Goal: Transaction & Acquisition: Purchase product/service

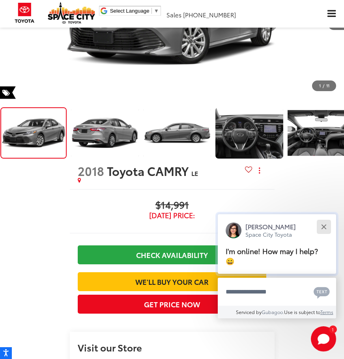
click at [324, 225] on button "Close" at bounding box center [324, 226] width 17 height 17
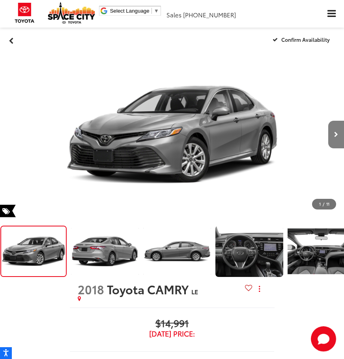
click at [337, 137] on icon "Next image" at bounding box center [337, 135] width 4 height 6
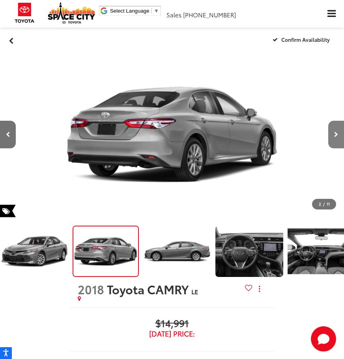
click at [337, 137] on icon "Next image" at bounding box center [337, 135] width 4 height 6
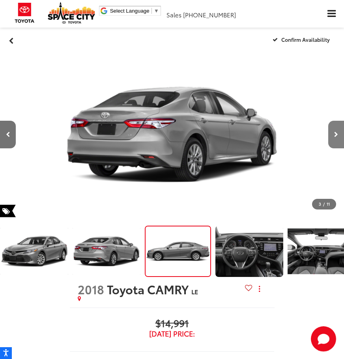
scroll to position [0, 6]
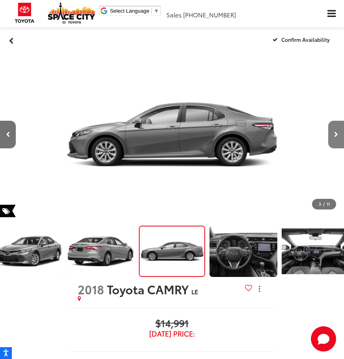
click at [337, 137] on icon "Next image" at bounding box center [337, 135] width 4 height 6
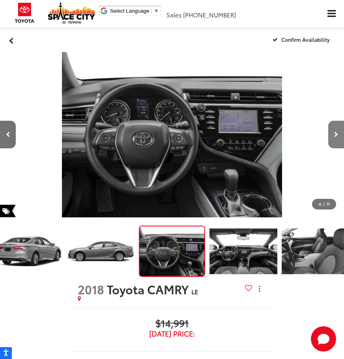
click at [337, 137] on icon "Next image" at bounding box center [337, 135] width 4 height 6
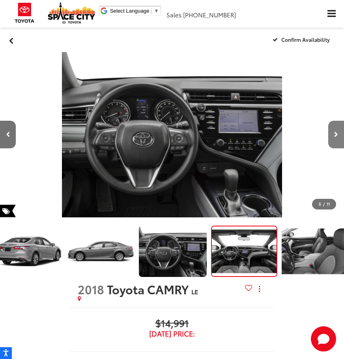
scroll to position [0, 151]
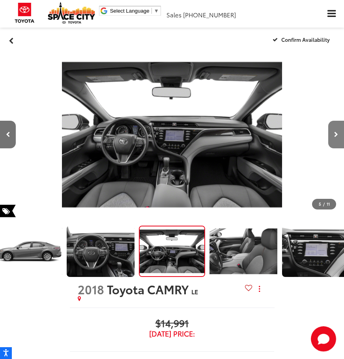
click at [337, 137] on icon "Next image" at bounding box center [337, 135] width 4 height 6
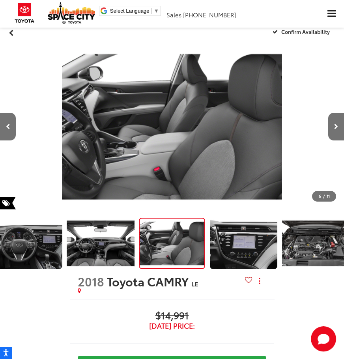
scroll to position [0, 0]
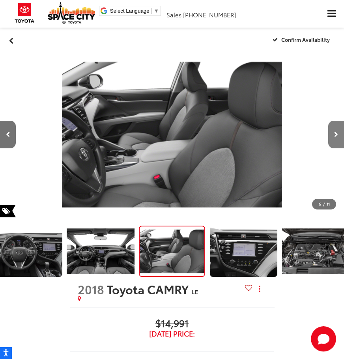
click at [333, 134] on button "Next image" at bounding box center [337, 135] width 16 height 28
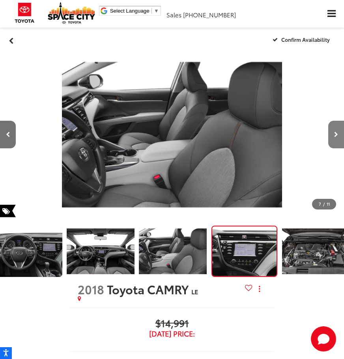
scroll to position [0, 295]
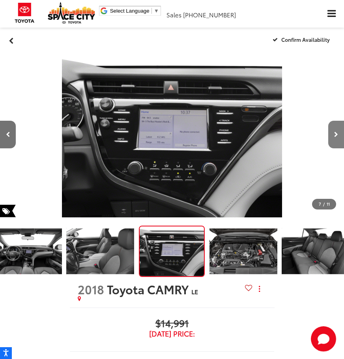
click at [333, 134] on button "Next image" at bounding box center [337, 135] width 16 height 28
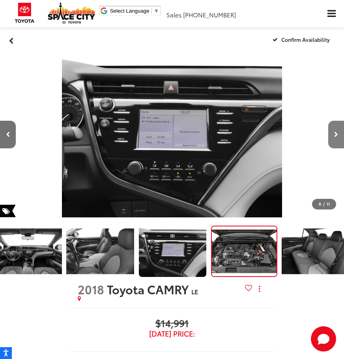
scroll to position [0, 368]
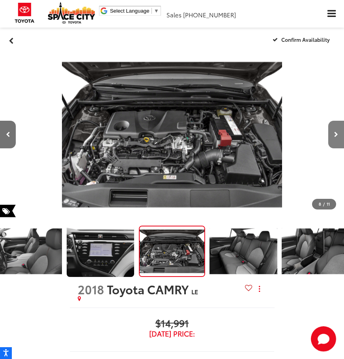
click at [333, 134] on button "Next image" at bounding box center [337, 135] width 16 height 28
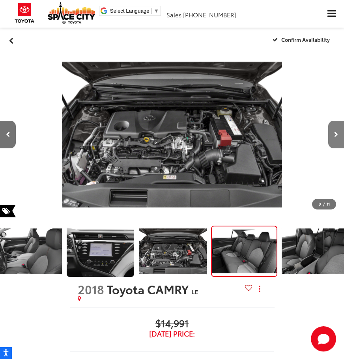
scroll to position [0, 440]
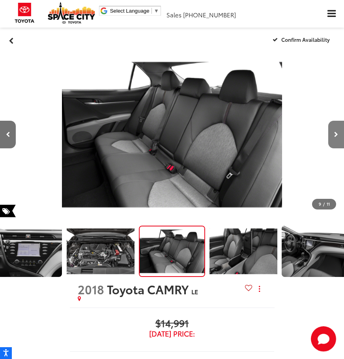
click at [333, 134] on button "Next image" at bounding box center [337, 135] width 16 height 28
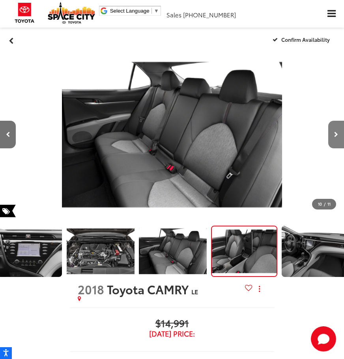
scroll to position [0, 450]
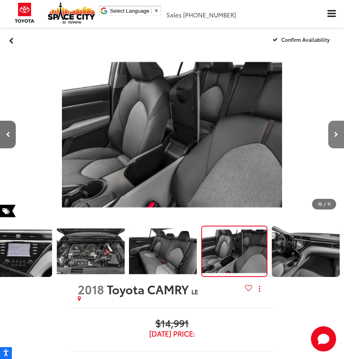
click at [333, 134] on button "Next image" at bounding box center [337, 135] width 16 height 28
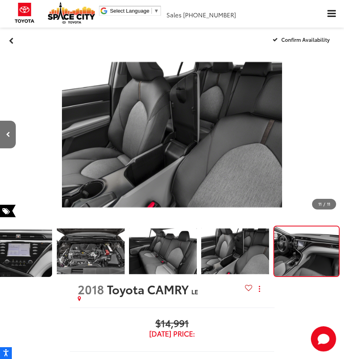
scroll to position [0, 3445]
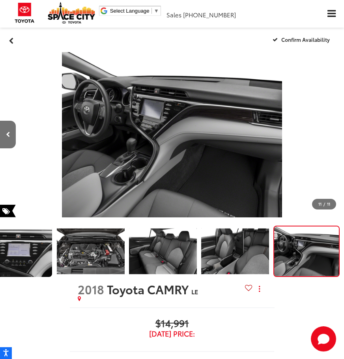
click at [333, 134] on div at bounding box center [319, 135] width 52 height 166
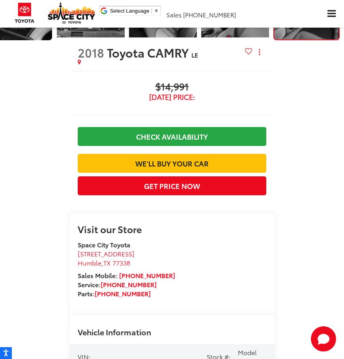
scroll to position [198, 0]
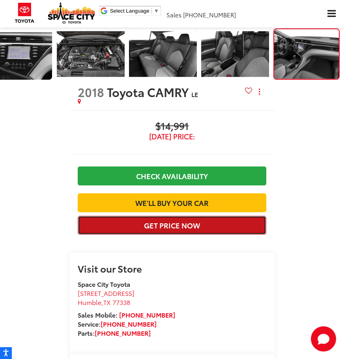
click at [162, 235] on button "Get Price Now" at bounding box center [172, 225] width 189 height 19
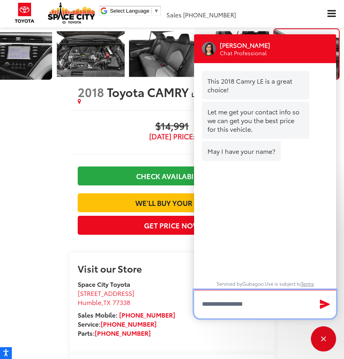
click at [214, 304] on input "Type your message" at bounding box center [265, 304] width 142 height 28
type input "**********"
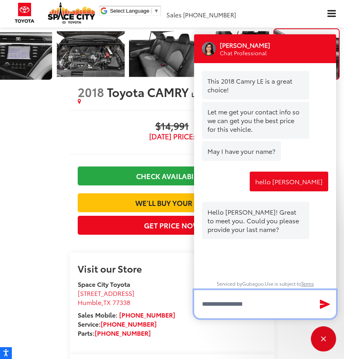
click at [239, 308] on textarea "Type your message" at bounding box center [265, 304] width 142 height 28
type textarea "*******"
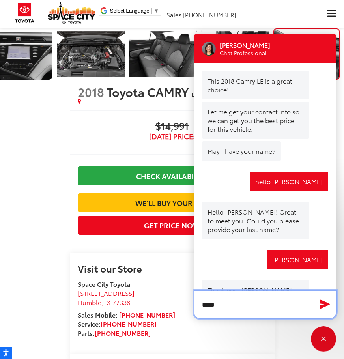
scroll to position [47, 0]
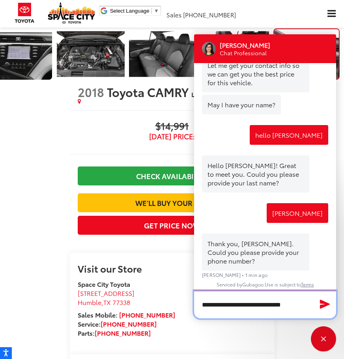
type textarea "**********"
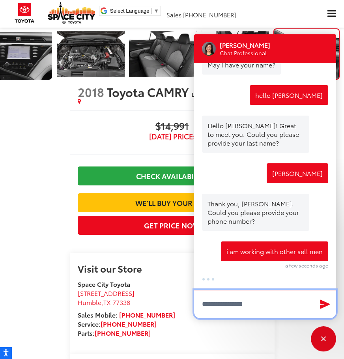
scroll to position [104, 0]
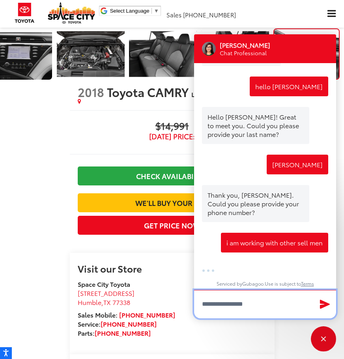
click at [246, 305] on textarea "Type your message" at bounding box center [265, 304] width 142 height 28
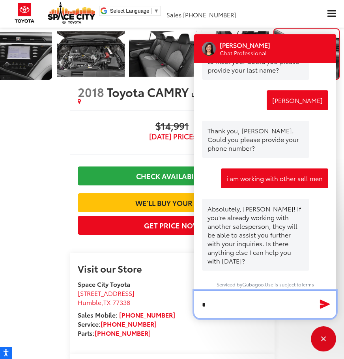
scroll to position [168, 0]
type textarea "********"
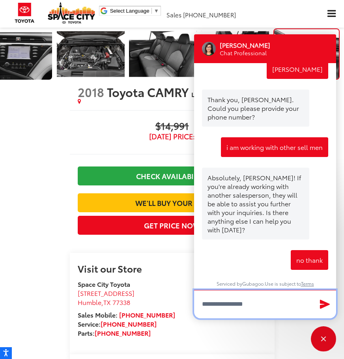
scroll to position [199, 0]
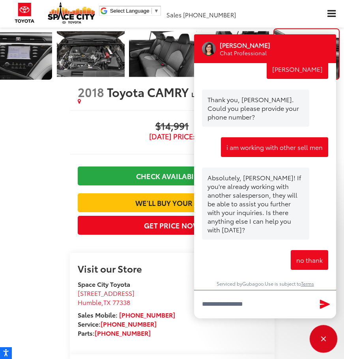
click at [324, 342] on div "Close" at bounding box center [323, 339] width 25 height 25
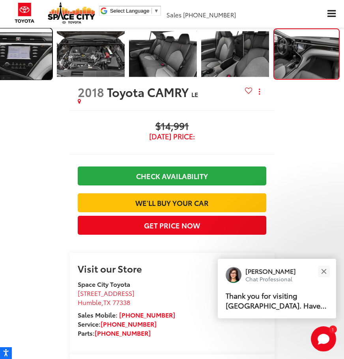
click at [22, 60] on img "Expand Photo 6" at bounding box center [18, 54] width 69 height 52
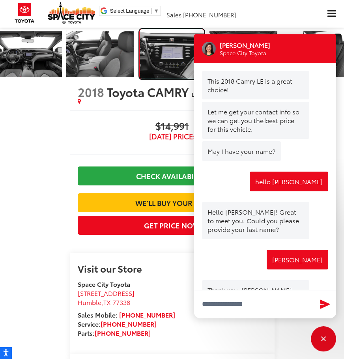
scroll to position [239, 0]
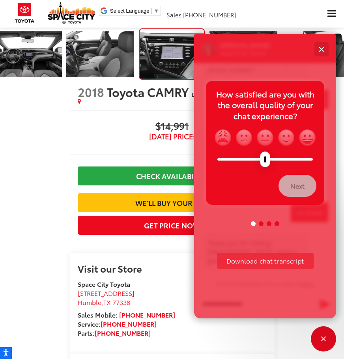
click at [323, 50] on div "Close" at bounding box center [321, 49] width 5 height 5
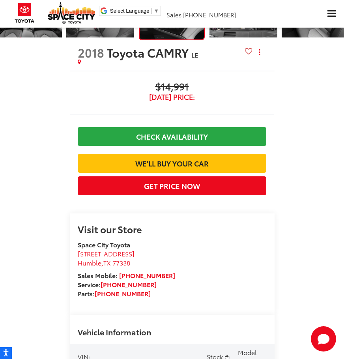
scroll to position [198, 0]
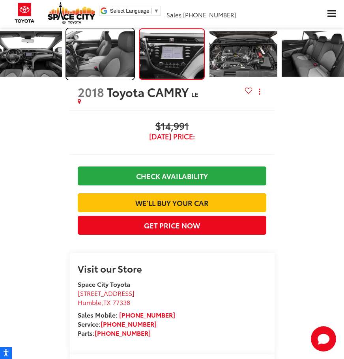
click at [105, 58] on img "Expand Photo 5" at bounding box center [100, 54] width 69 height 52
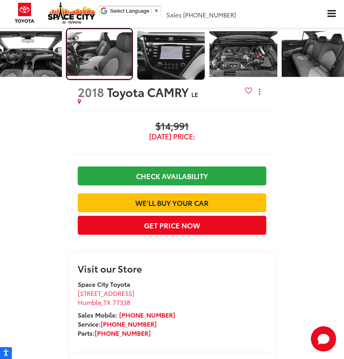
scroll to position [0, 223]
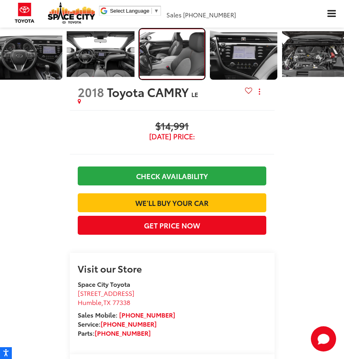
click at [156, 60] on img "Expand Photo 5" at bounding box center [172, 53] width 66 height 49
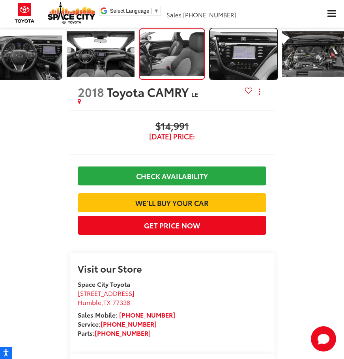
click at [263, 64] on img "Expand Photo 6" at bounding box center [243, 54] width 69 height 52
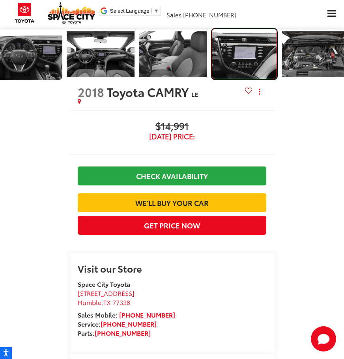
scroll to position [0, 295]
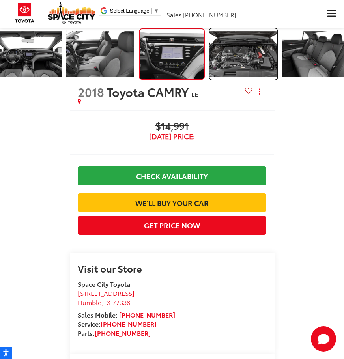
click at [247, 73] on img "Expand Photo 7" at bounding box center [243, 54] width 69 height 52
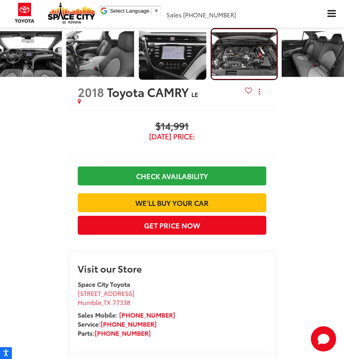
scroll to position [0, 368]
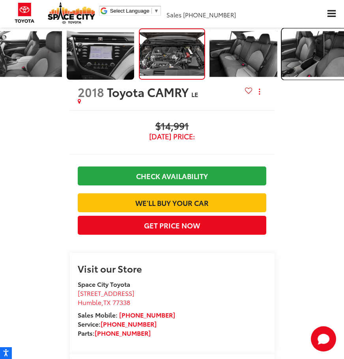
click at [294, 70] on img "Expand Photo 9" at bounding box center [315, 54] width 69 height 52
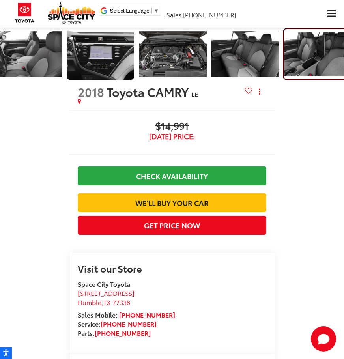
scroll to position [0, 450]
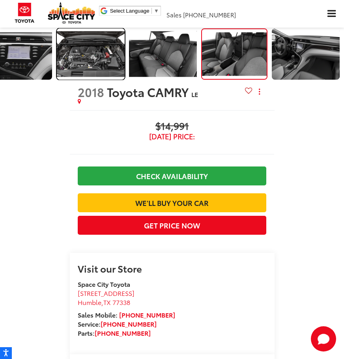
click at [90, 50] on img "Expand Photo 7" at bounding box center [90, 54] width 69 height 52
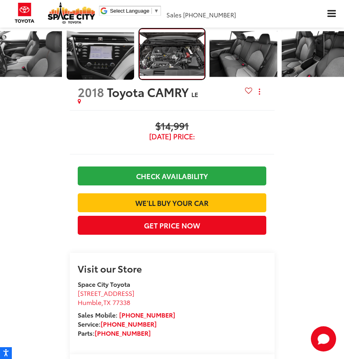
scroll to position [0, 0]
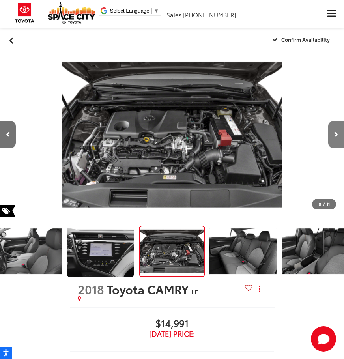
click at [336, 136] on icon "Next image" at bounding box center [337, 135] width 4 height 6
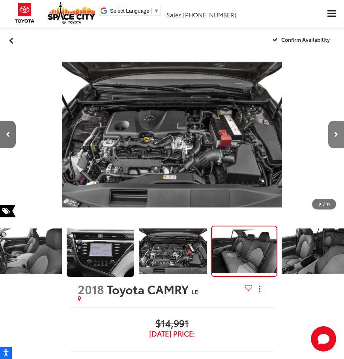
scroll to position [0, 440]
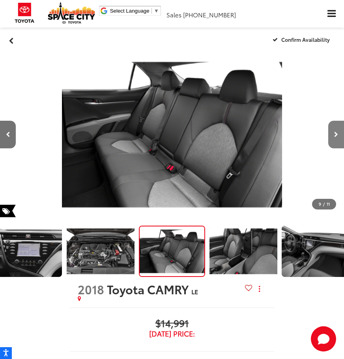
click at [336, 136] on icon "Next image" at bounding box center [337, 135] width 4 height 6
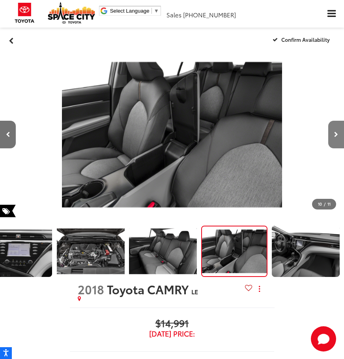
click at [336, 136] on icon "Next image" at bounding box center [337, 135] width 4 height 6
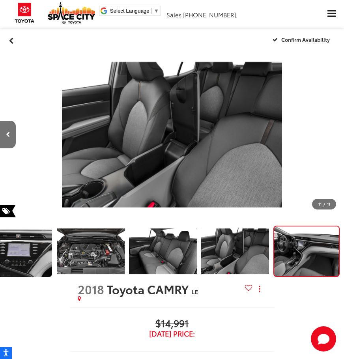
scroll to position [0, 3445]
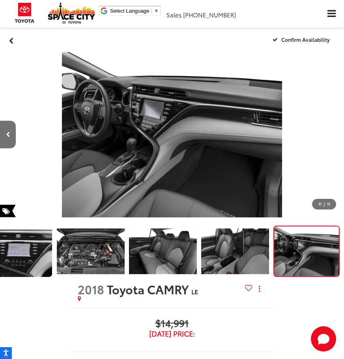
click at [336, 136] on div at bounding box center [319, 135] width 52 height 166
click at [336, 135] on div at bounding box center [319, 135] width 52 height 166
